Goal: Information Seeking & Learning: Find contact information

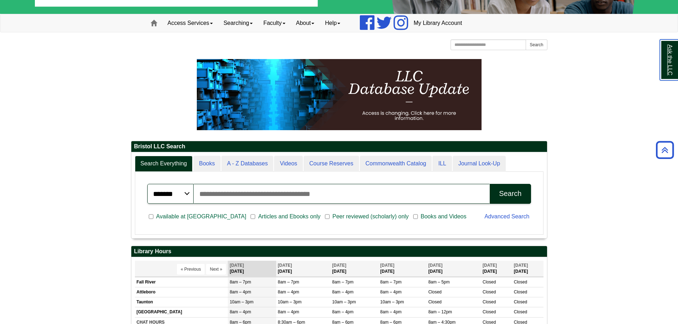
scroll to position [52, 0]
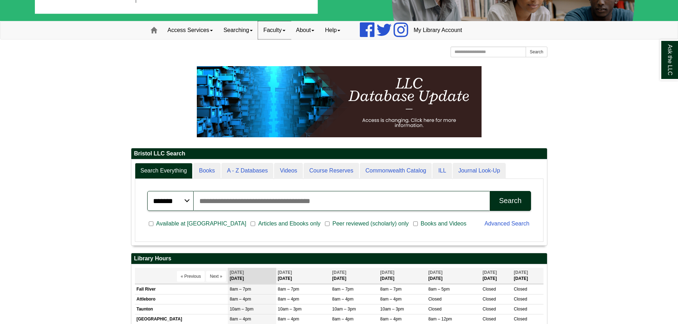
click at [286, 24] on link "Faculty" at bounding box center [274, 30] width 33 height 18
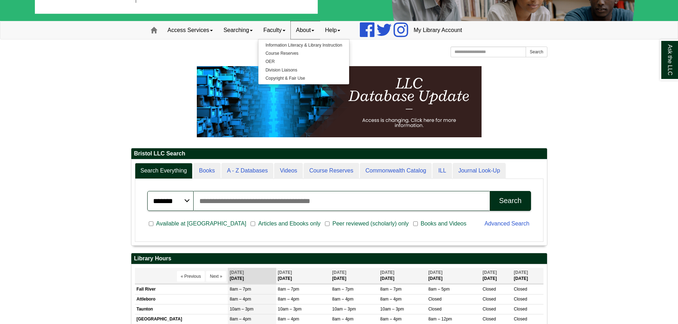
click at [318, 31] on link "About" at bounding box center [305, 30] width 29 height 18
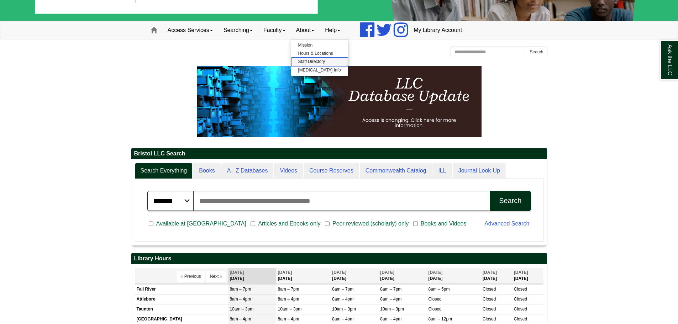
click at [319, 63] on link "Staff Directory" at bounding box center [319, 62] width 57 height 8
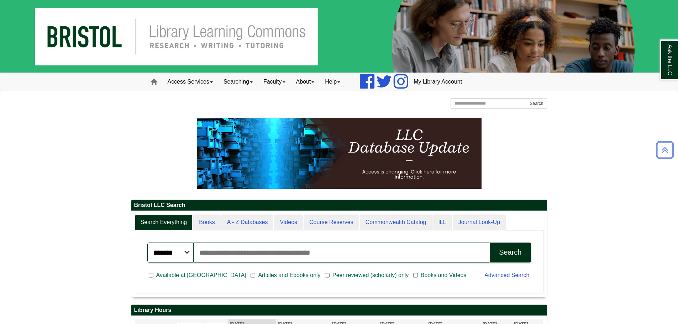
scroll to position [86, 416]
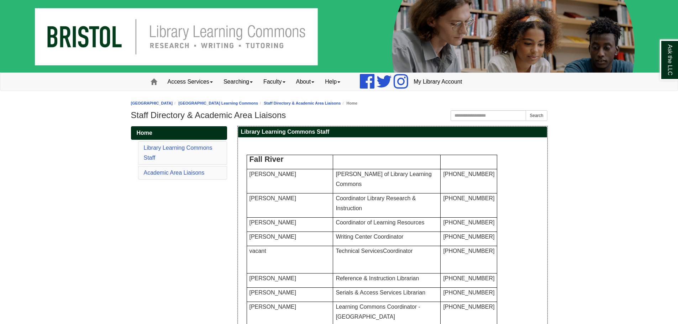
click at [299, 178] on p "Natalie Beach" at bounding box center [290, 174] width 81 height 10
click at [341, 175] on span "Dean of Library Learning Commons" at bounding box center [384, 179] width 96 height 16
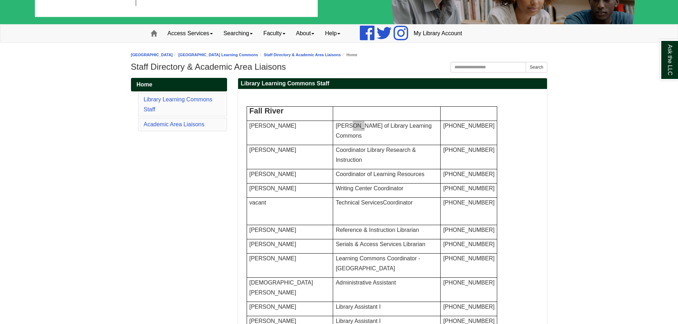
scroll to position [71, 0]
